Goal: Browse casually

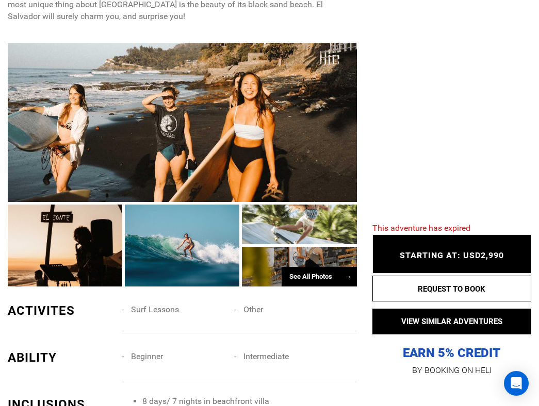
scroll to position [808, 0]
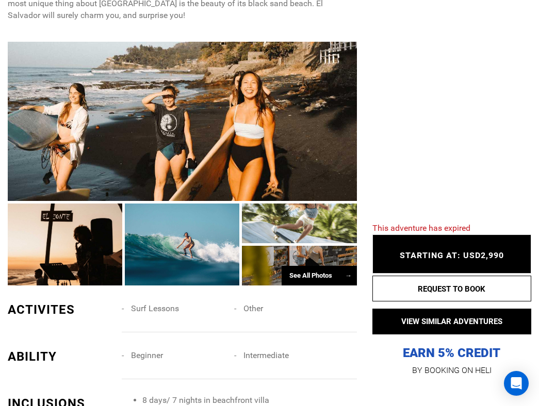
click at [80, 224] on div at bounding box center [65, 245] width 114 height 82
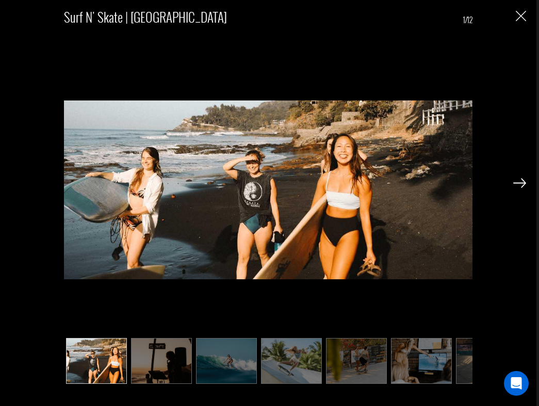
scroll to position [885, 0]
click at [164, 361] on img at bounding box center [161, 361] width 61 height 46
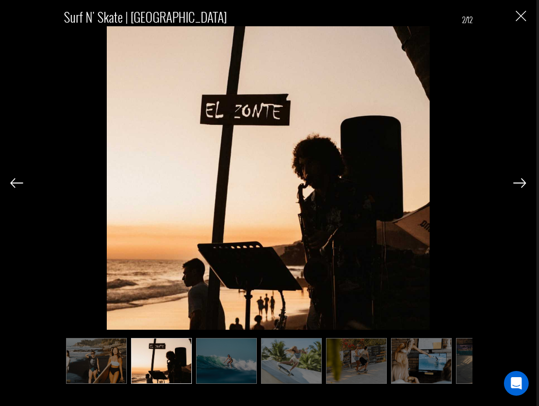
click at [518, 180] on img at bounding box center [519, 182] width 13 height 9
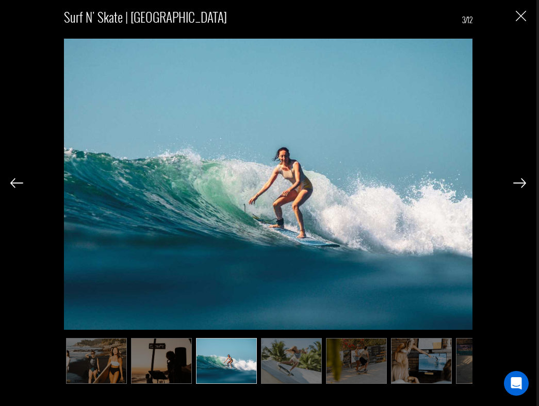
click at [518, 180] on img at bounding box center [519, 182] width 13 height 9
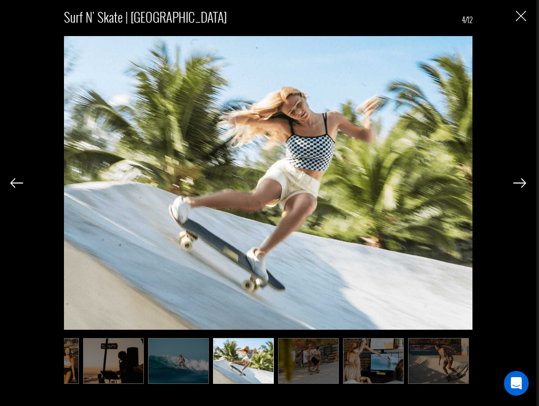
click at [518, 180] on img at bounding box center [519, 182] width 13 height 9
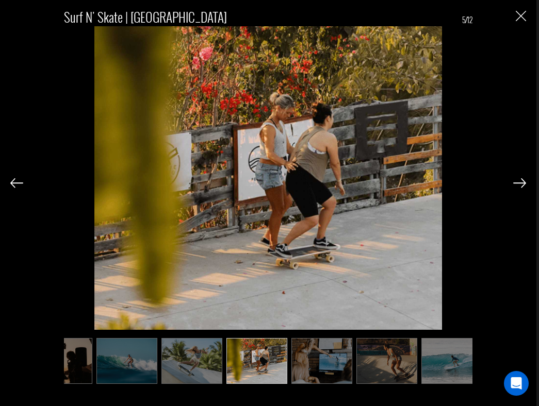
scroll to position [0, 103]
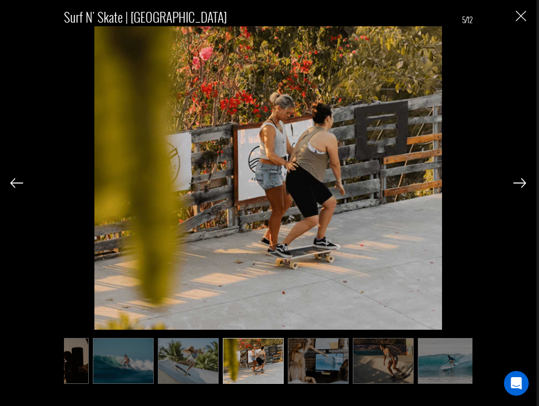
click at [518, 180] on img at bounding box center [519, 182] width 13 height 9
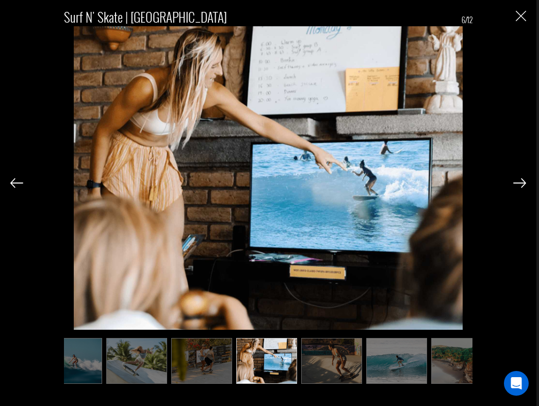
click at [518, 180] on img at bounding box center [519, 182] width 13 height 9
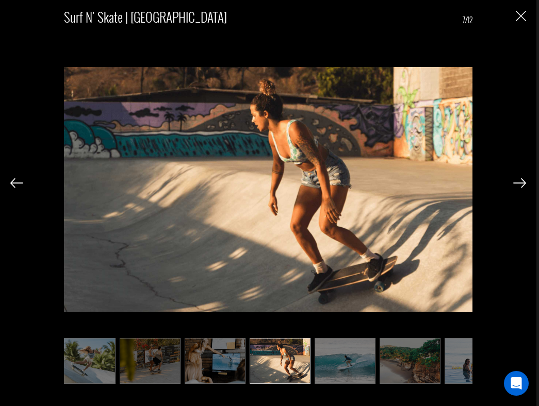
click at [518, 180] on img at bounding box center [519, 182] width 13 height 9
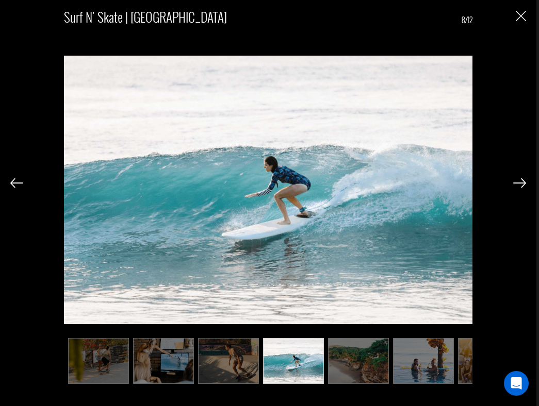
click at [518, 180] on img at bounding box center [519, 182] width 13 height 9
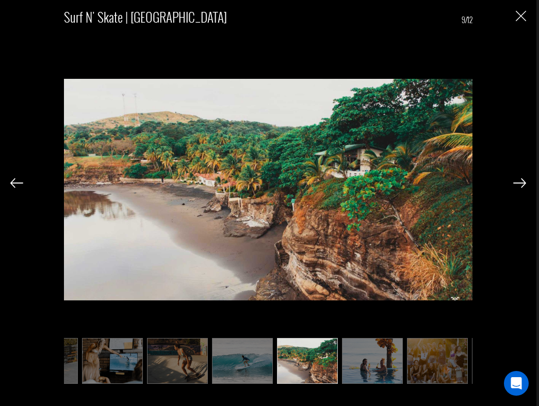
scroll to position [0, 309]
click at [518, 180] on img at bounding box center [519, 182] width 13 height 9
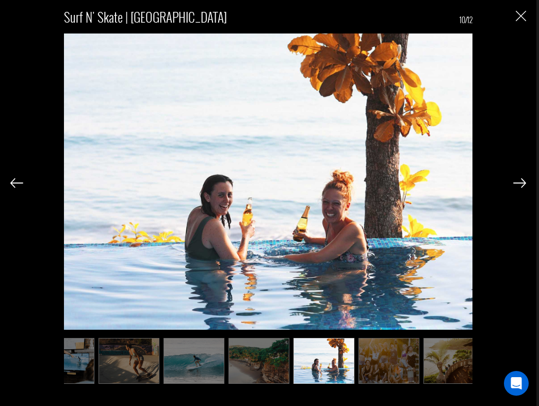
scroll to position [0, 361]
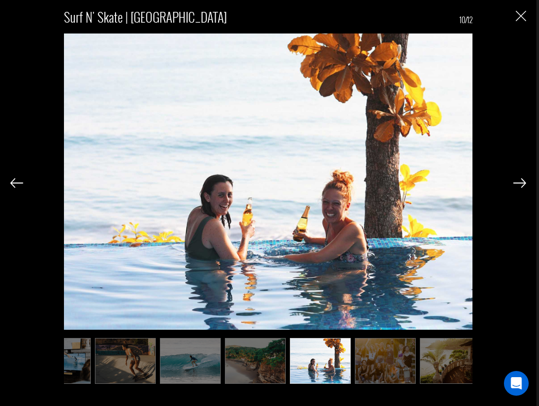
click at [518, 180] on img at bounding box center [519, 182] width 13 height 9
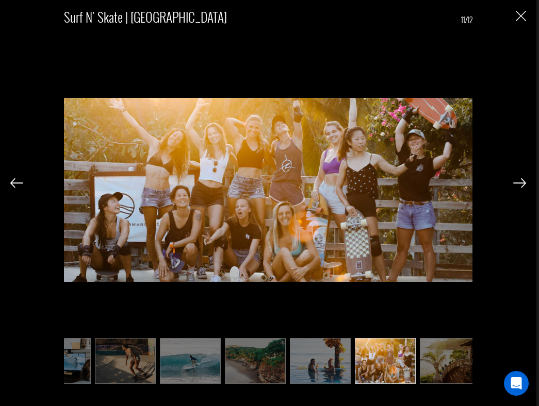
scroll to position [0, 371]
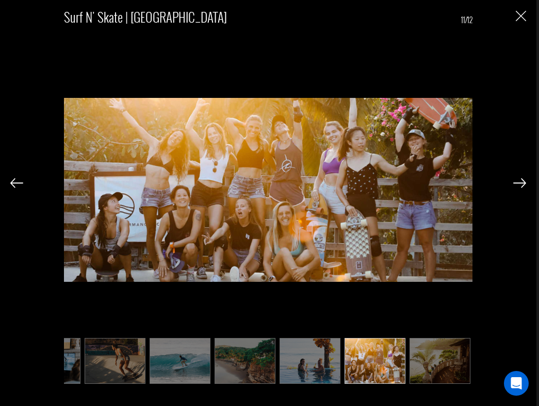
click at [518, 180] on img at bounding box center [519, 182] width 13 height 9
